Goal: Navigation & Orientation: Understand site structure

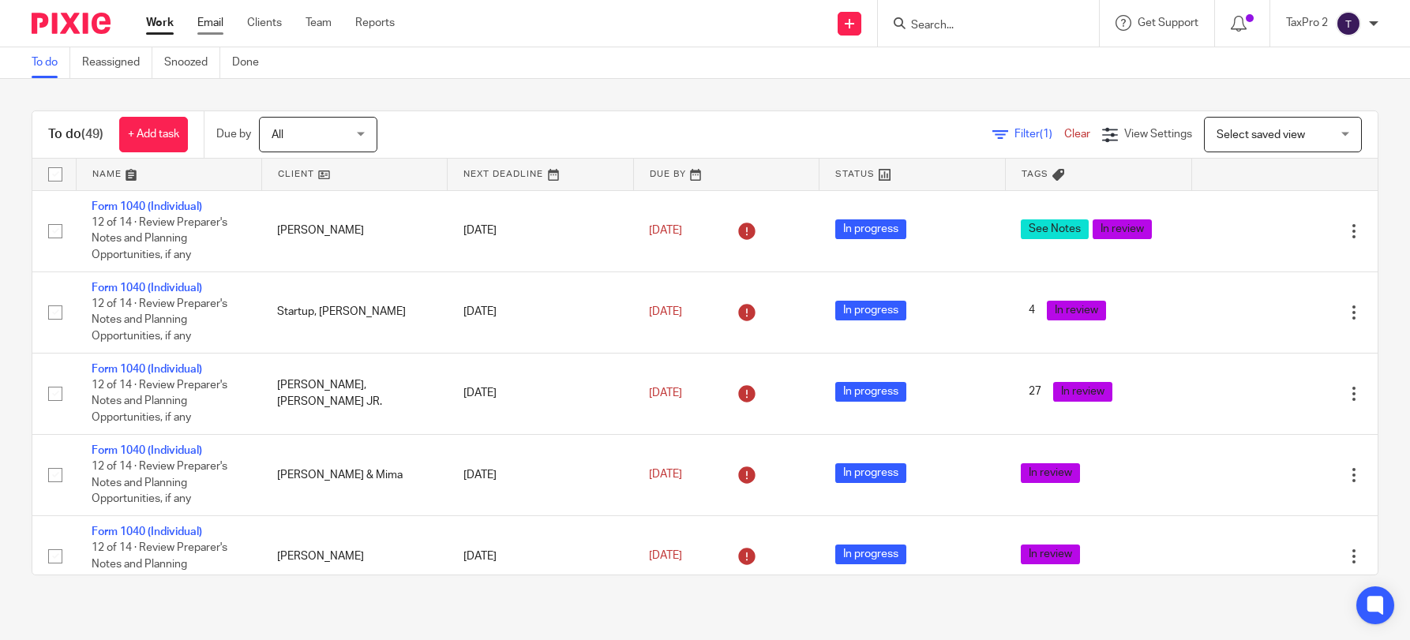
click at [205, 24] on link "Email" at bounding box center [210, 23] width 26 height 16
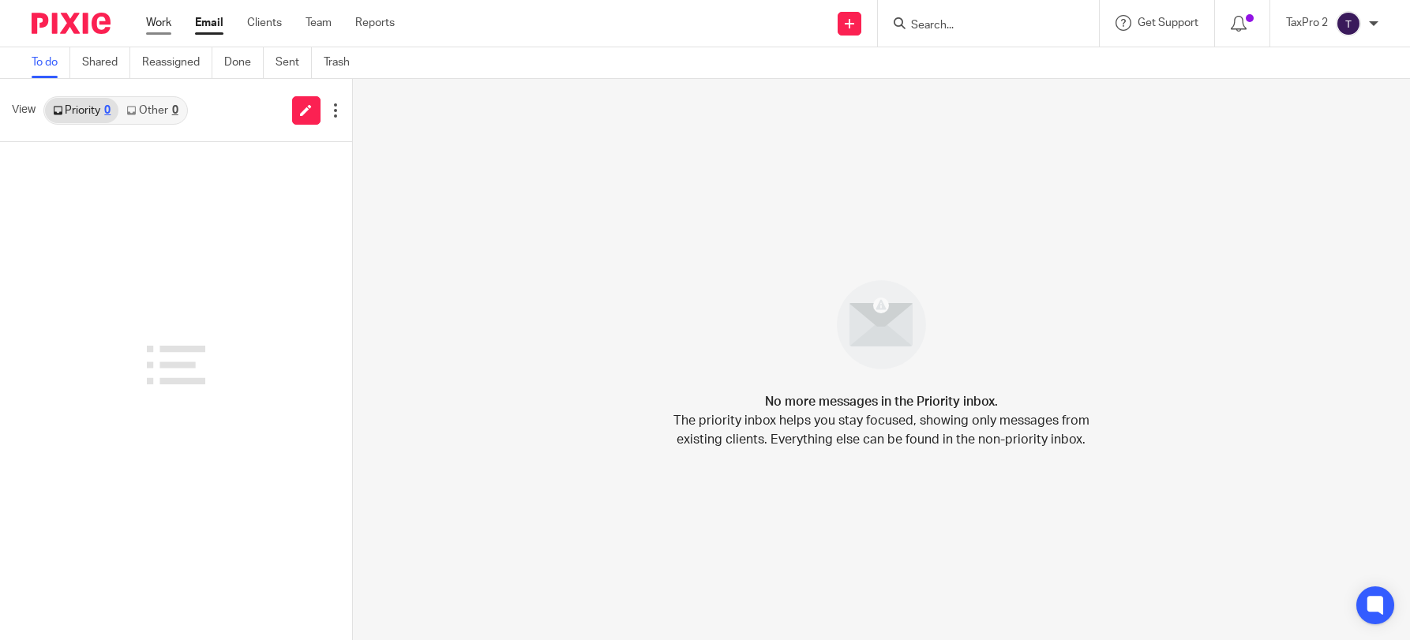
click at [158, 22] on link "Work" at bounding box center [158, 23] width 25 height 16
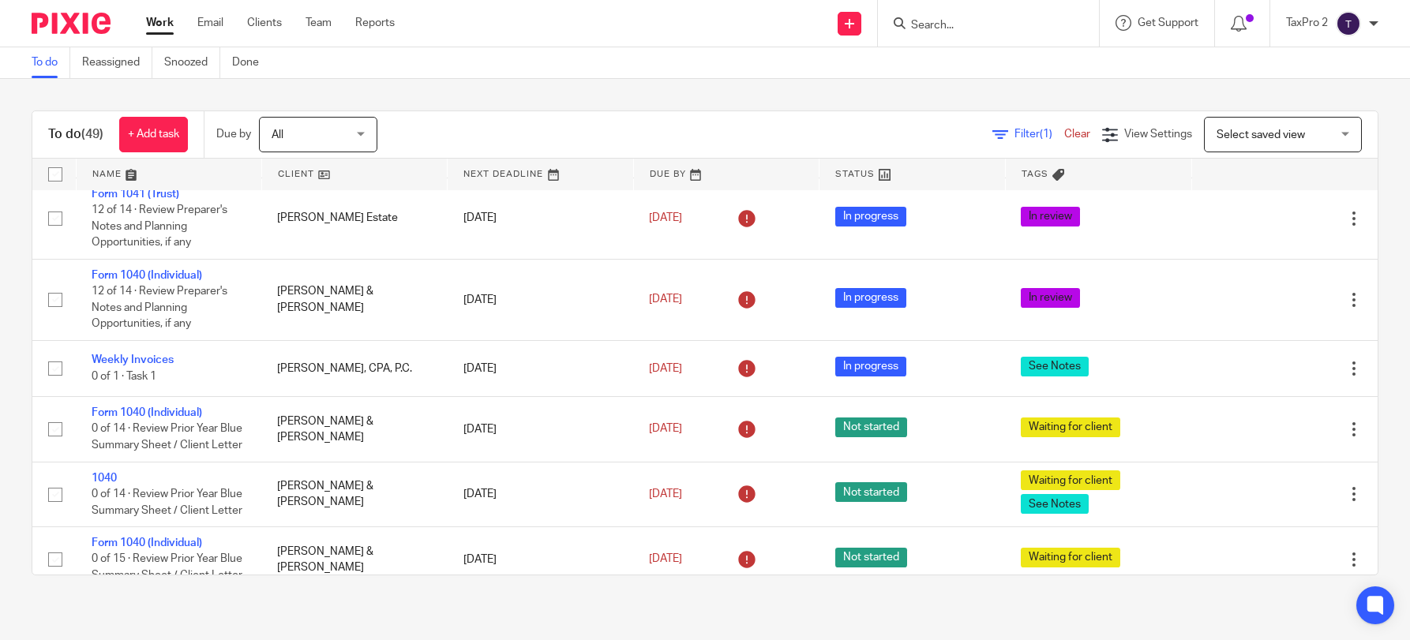
scroll to position [3519, 0]
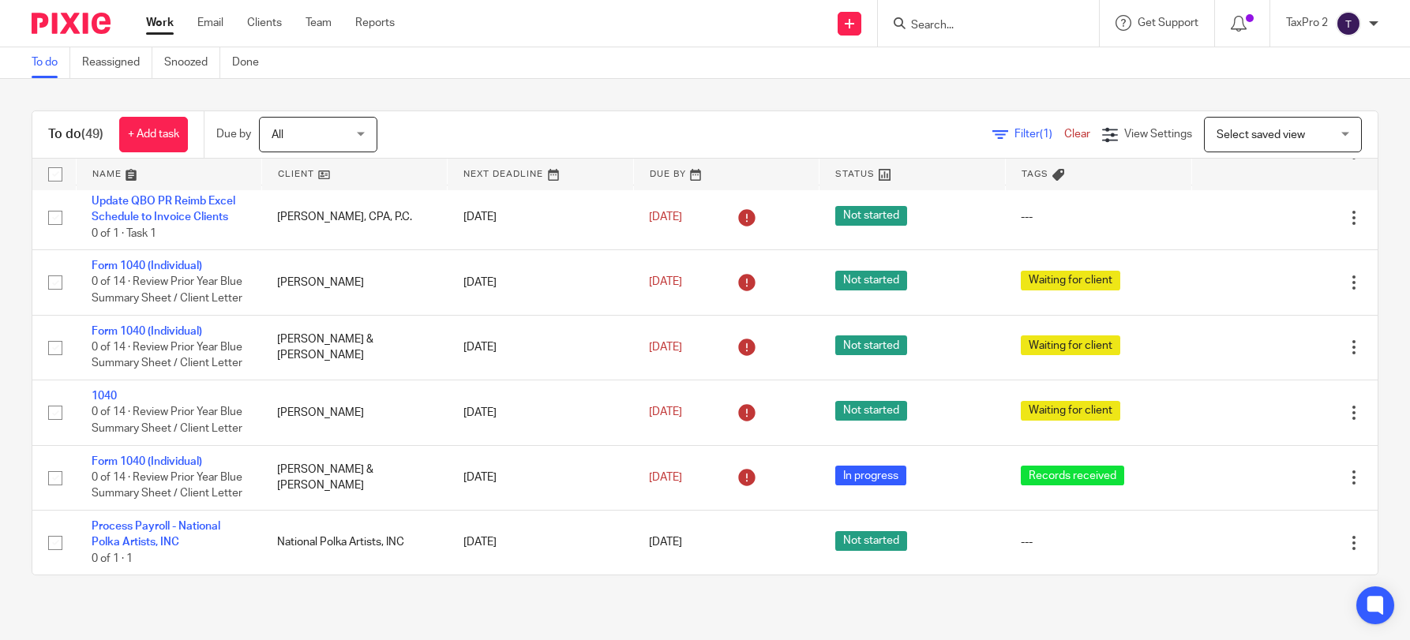
click at [347, 174] on link at bounding box center [354, 175] width 185 height 32
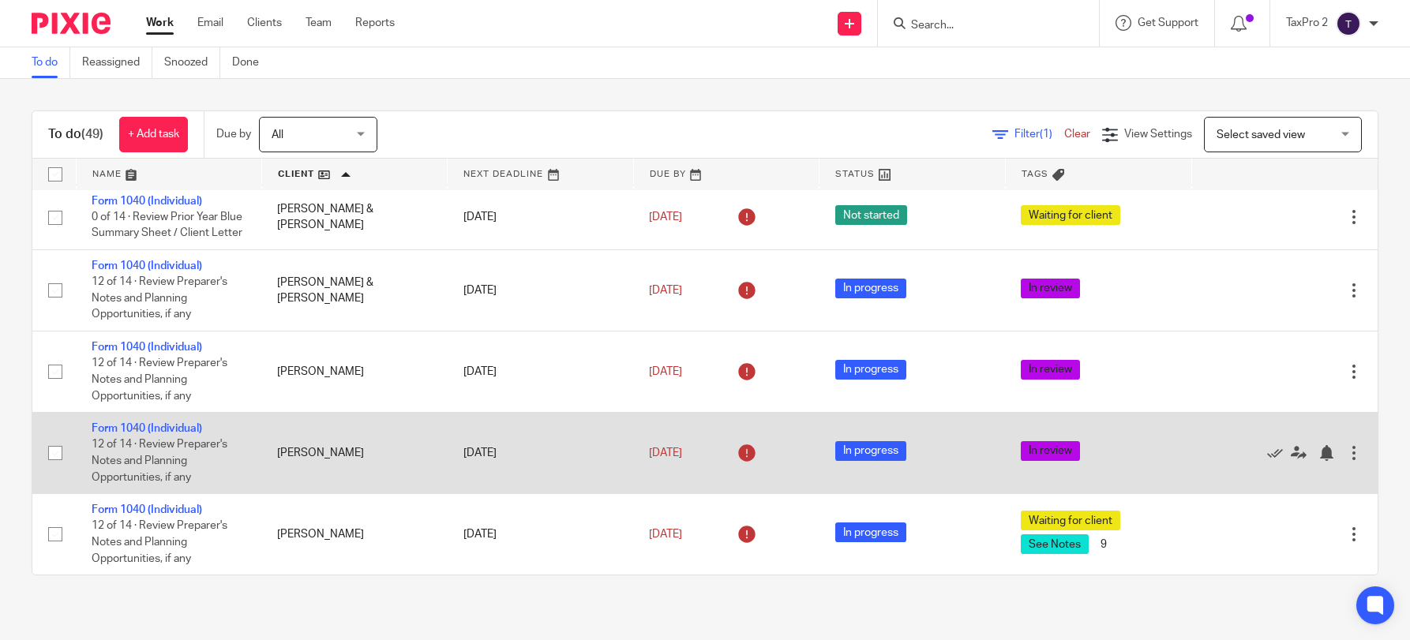
scroll to position [3519, 0]
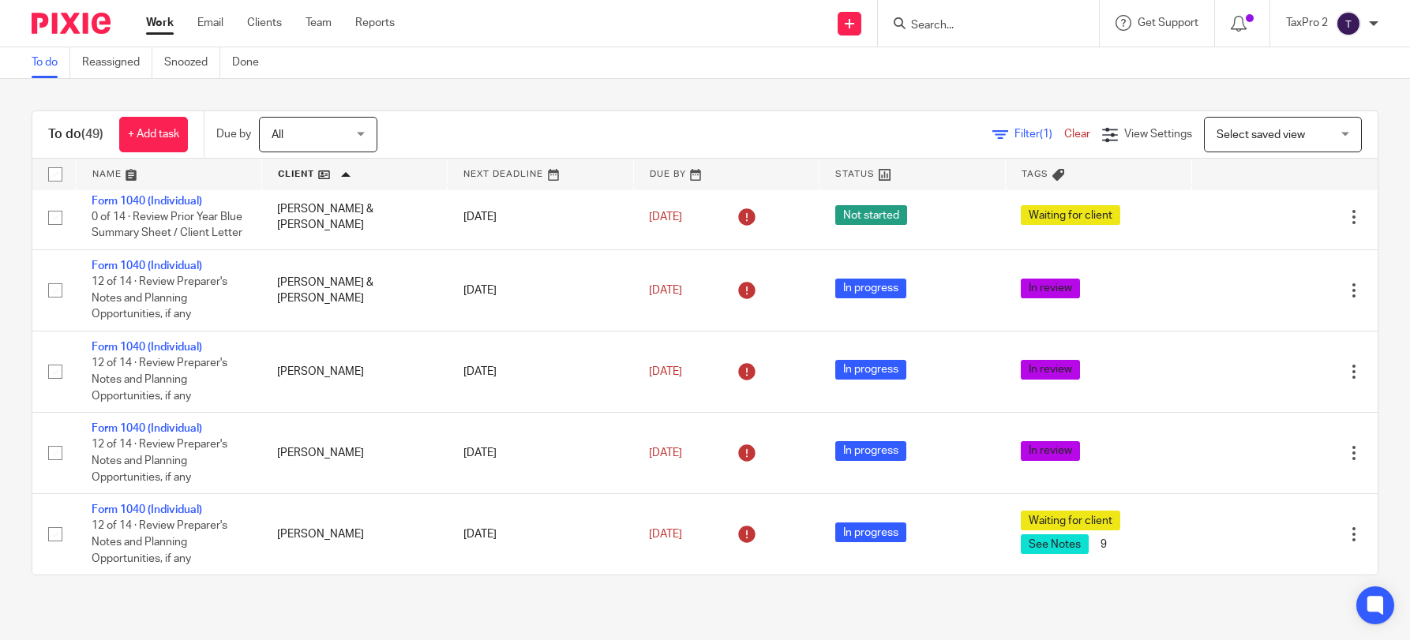
click at [497, 176] on link at bounding box center [540, 175] width 185 height 32
